Goal: Task Accomplishment & Management: Use online tool/utility

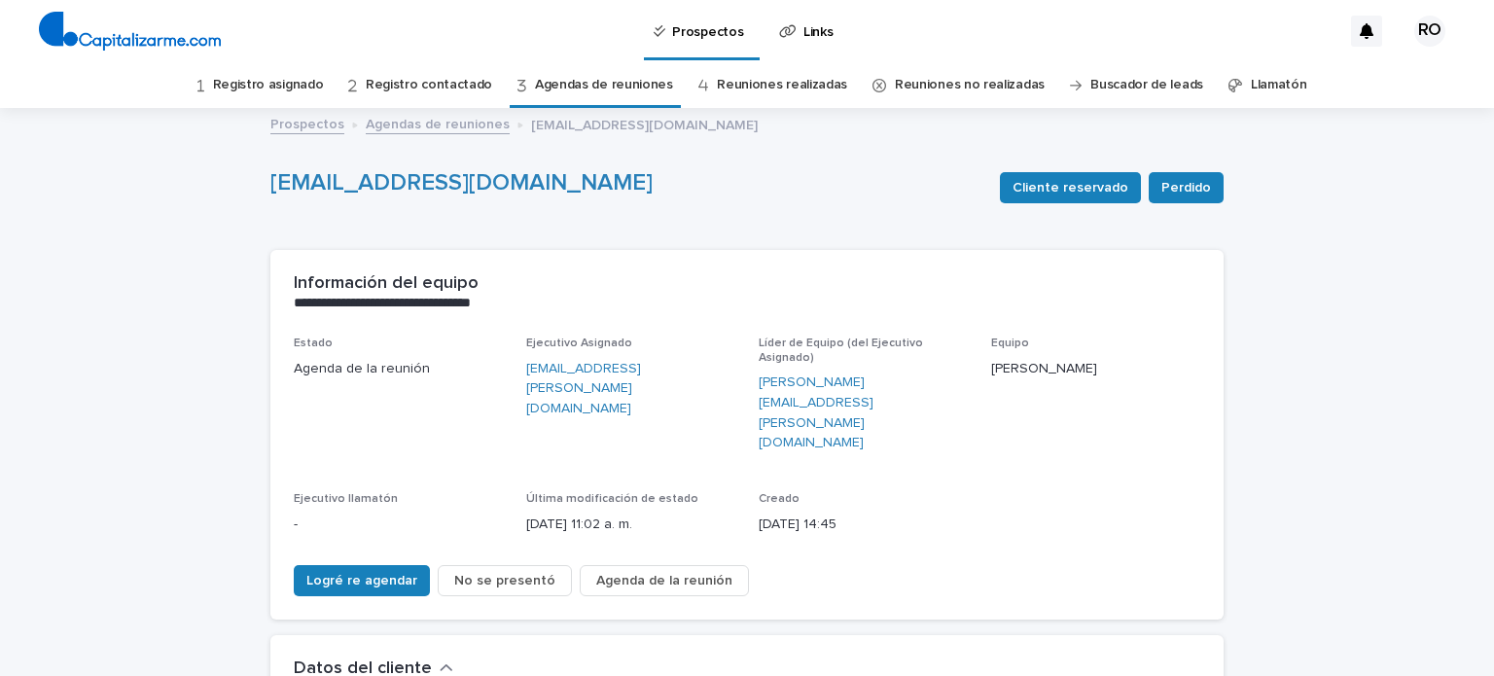
click at [285, 79] on font "Registro asignado" at bounding box center [268, 85] width 111 height 14
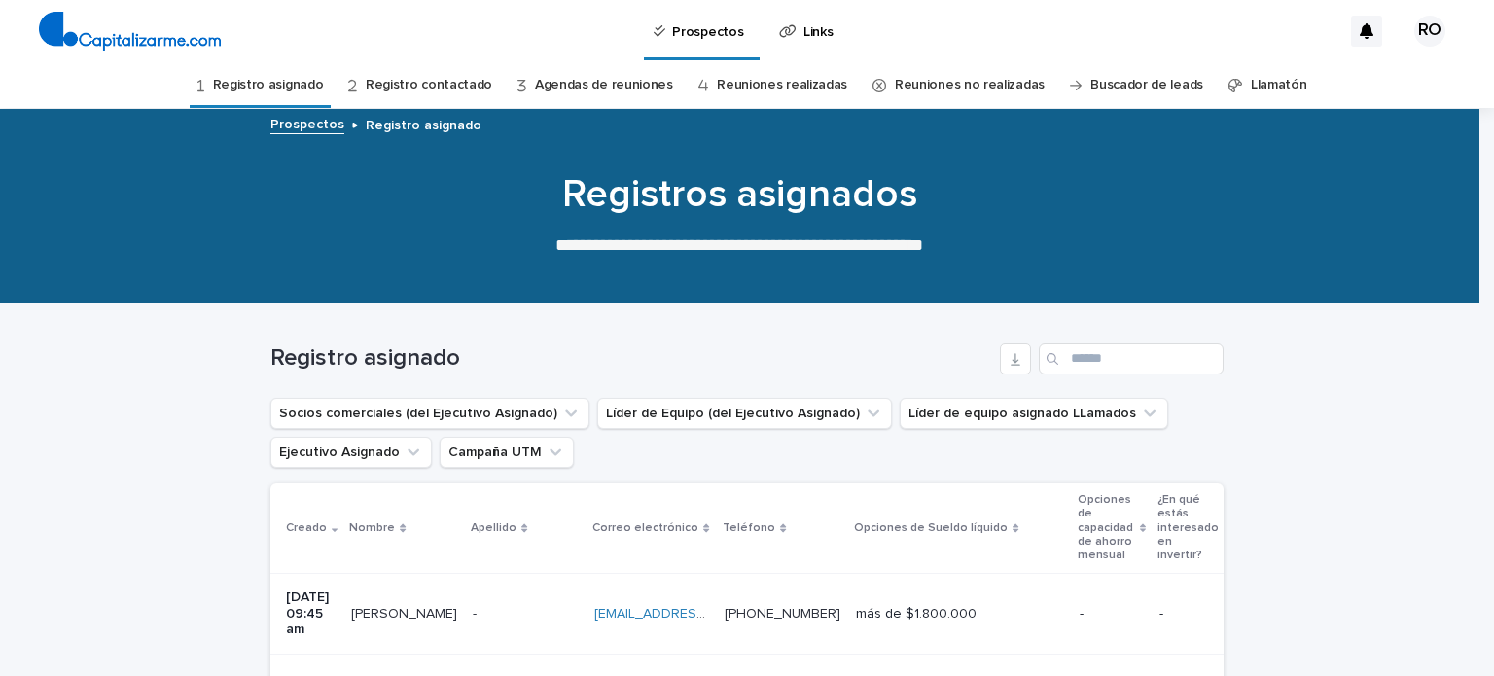
click at [440, 75] on link "Registro contactado" at bounding box center [429, 85] width 126 height 46
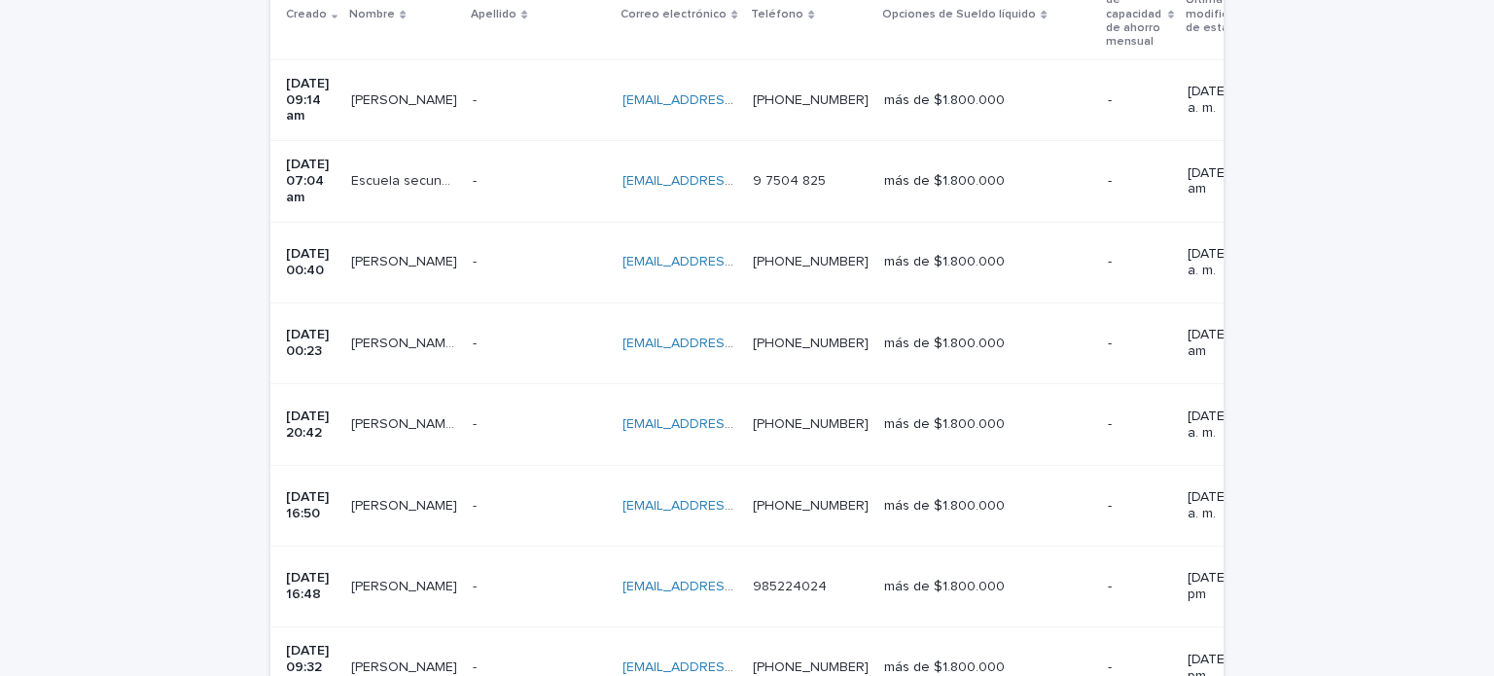
scroll to position [514, 0]
click at [399, 174] on td "Escuela secundaria [PERSON_NAME] Escuela secundaria [GEOGRAPHIC_DATA]" at bounding box center [404, 181] width 122 height 81
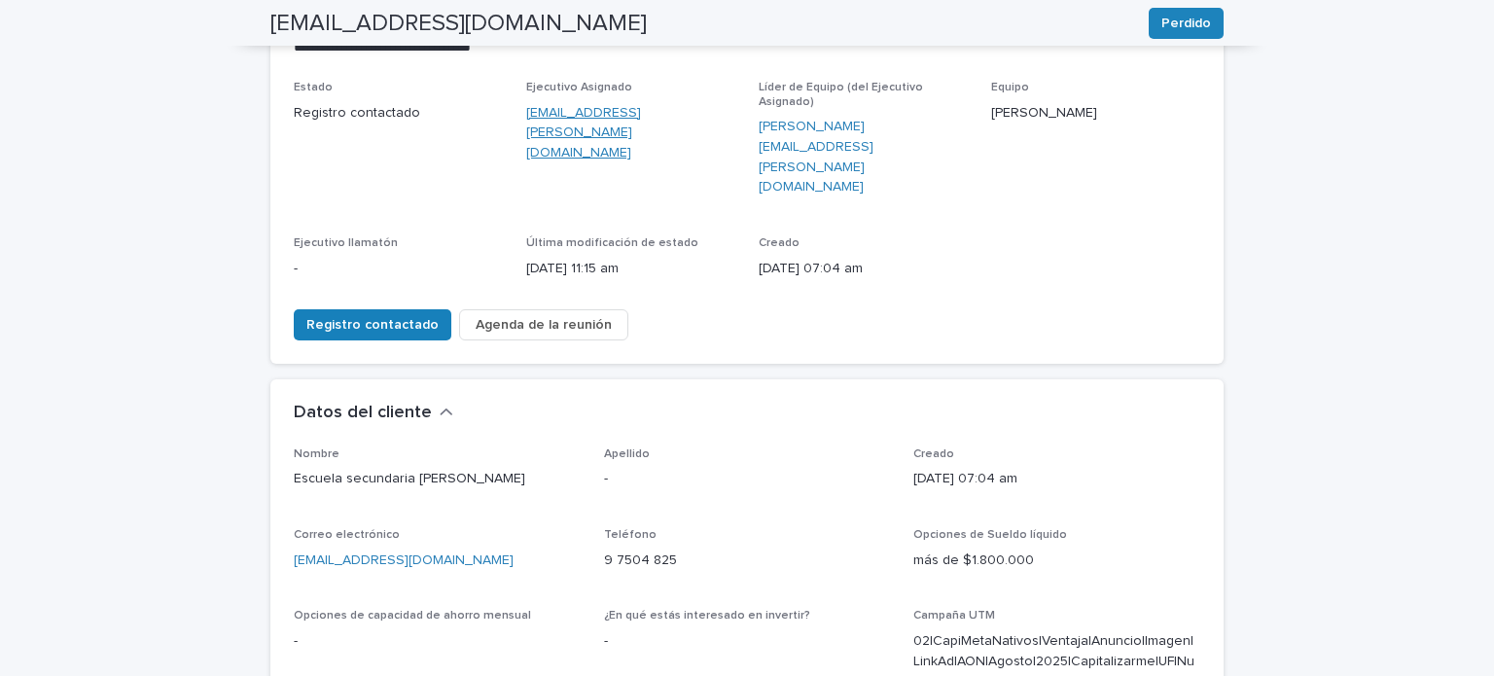
scroll to position [257, 0]
